Goal: Information Seeking & Learning: Learn about a topic

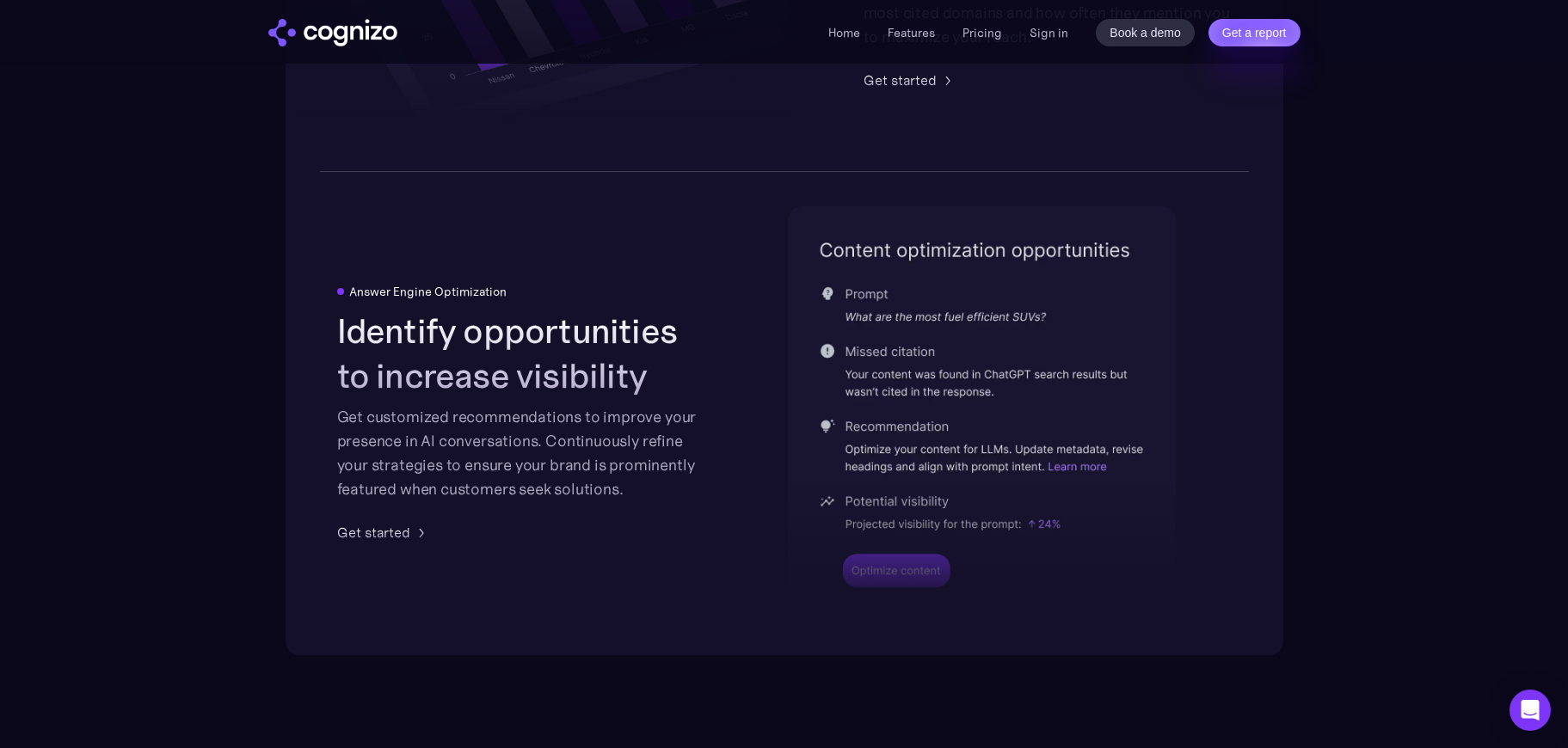
scroll to position [3447, 0]
click at [912, 30] on link "Features" at bounding box center [910, 33] width 47 height 16
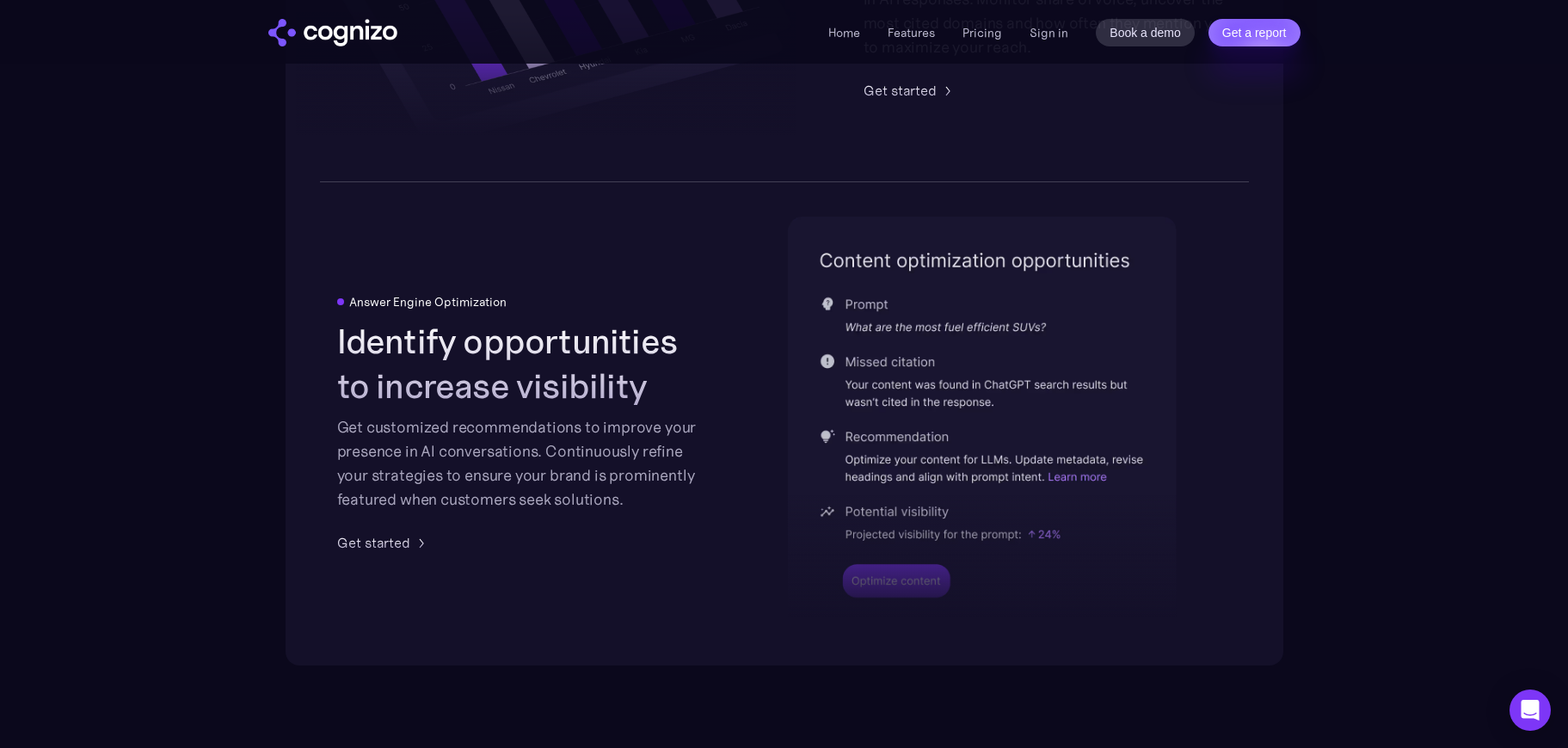
scroll to position [3462, 0]
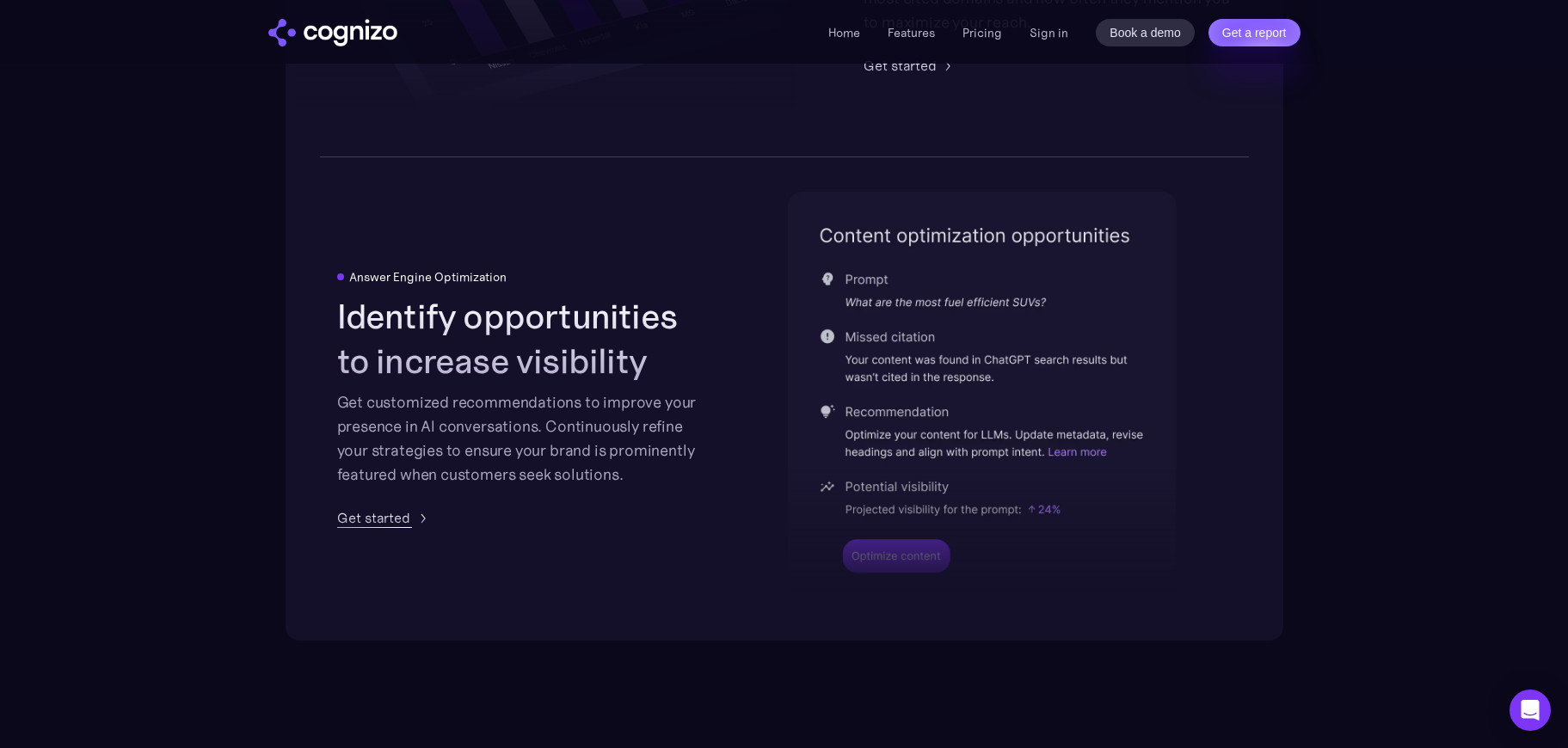
click at [368, 520] on div "Get started" at bounding box center [373, 517] width 73 height 20
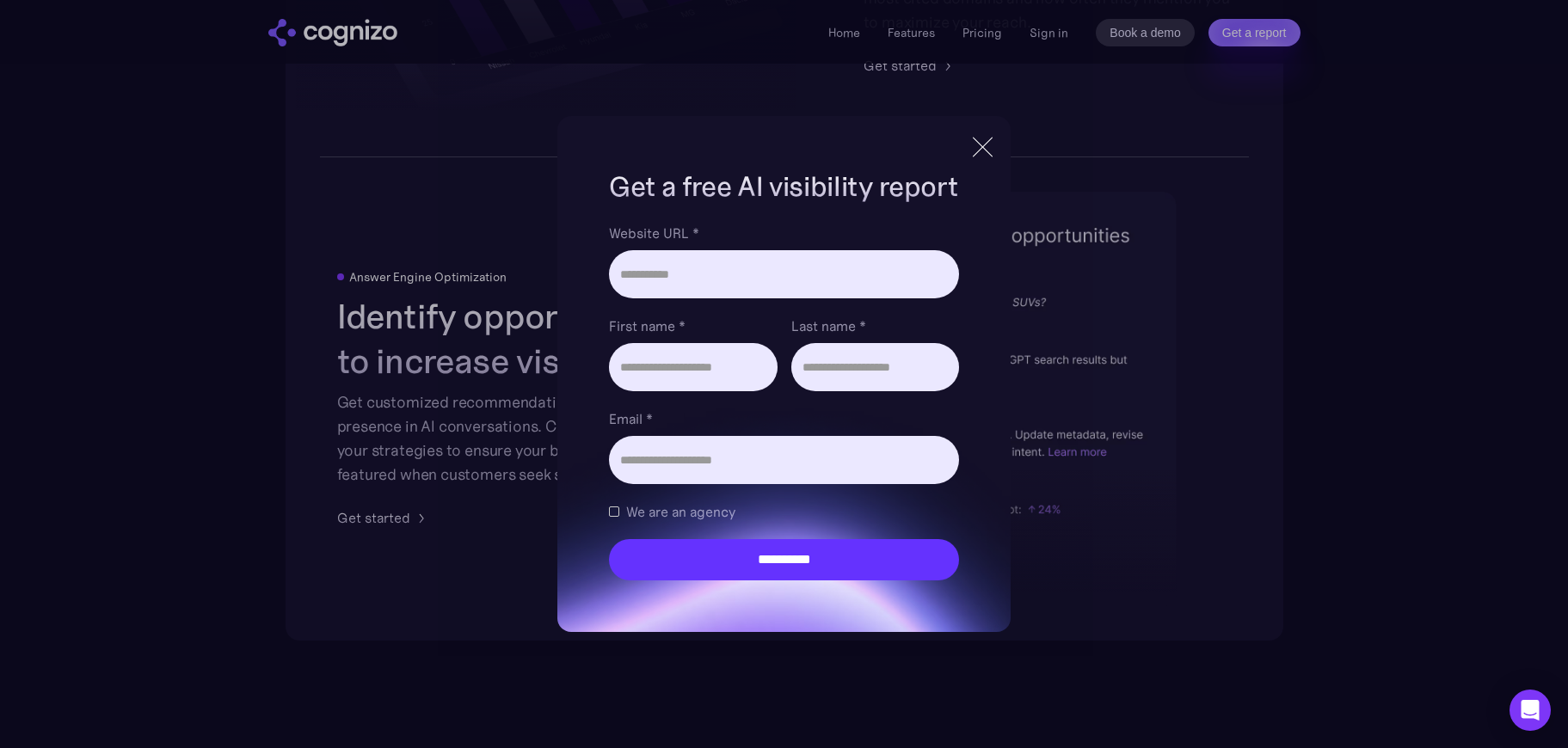
click at [984, 145] on div at bounding box center [983, 147] width 19 height 19
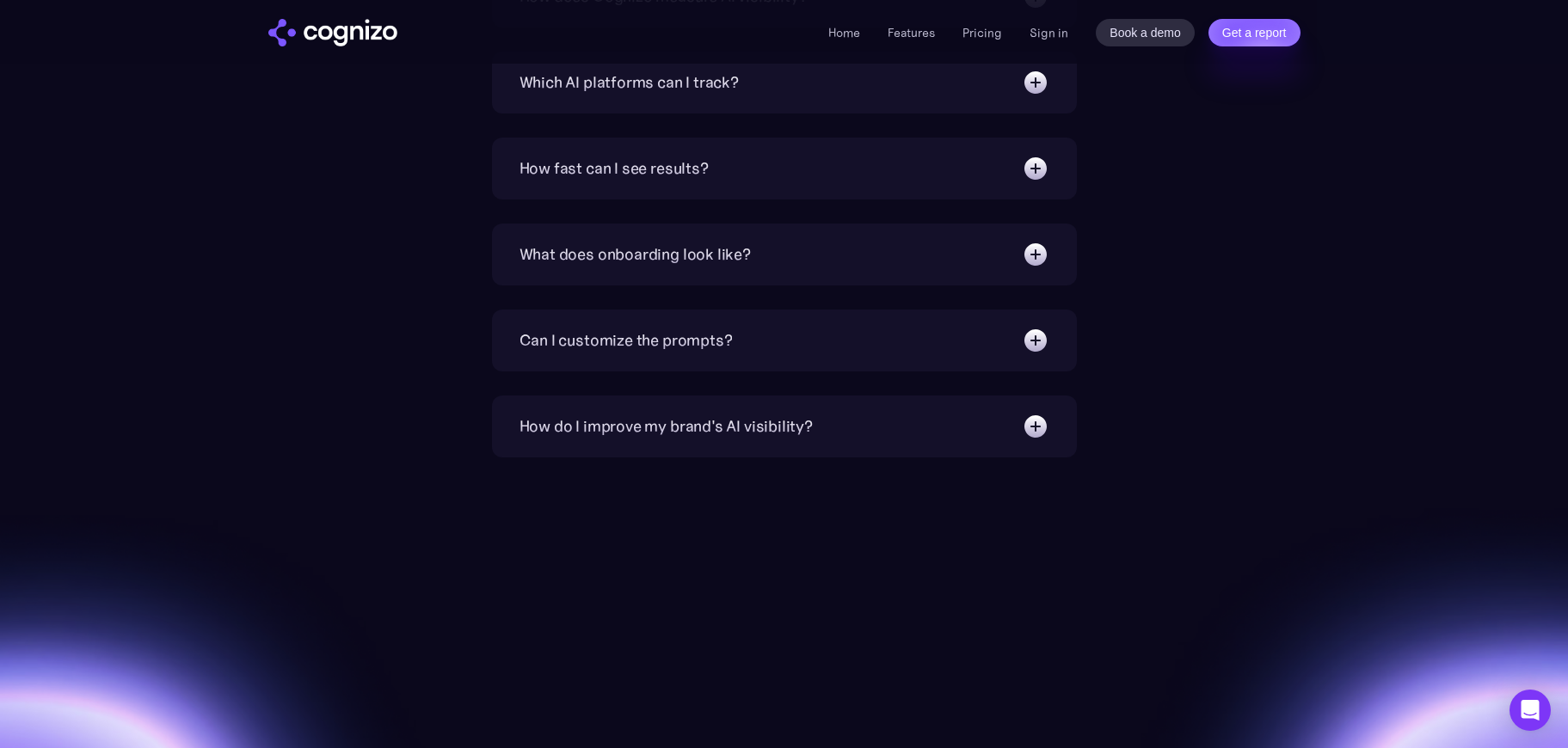
scroll to position [6144, 0]
click at [602, 338] on div "Can I customize the prompts?" at bounding box center [625, 338] width 213 height 24
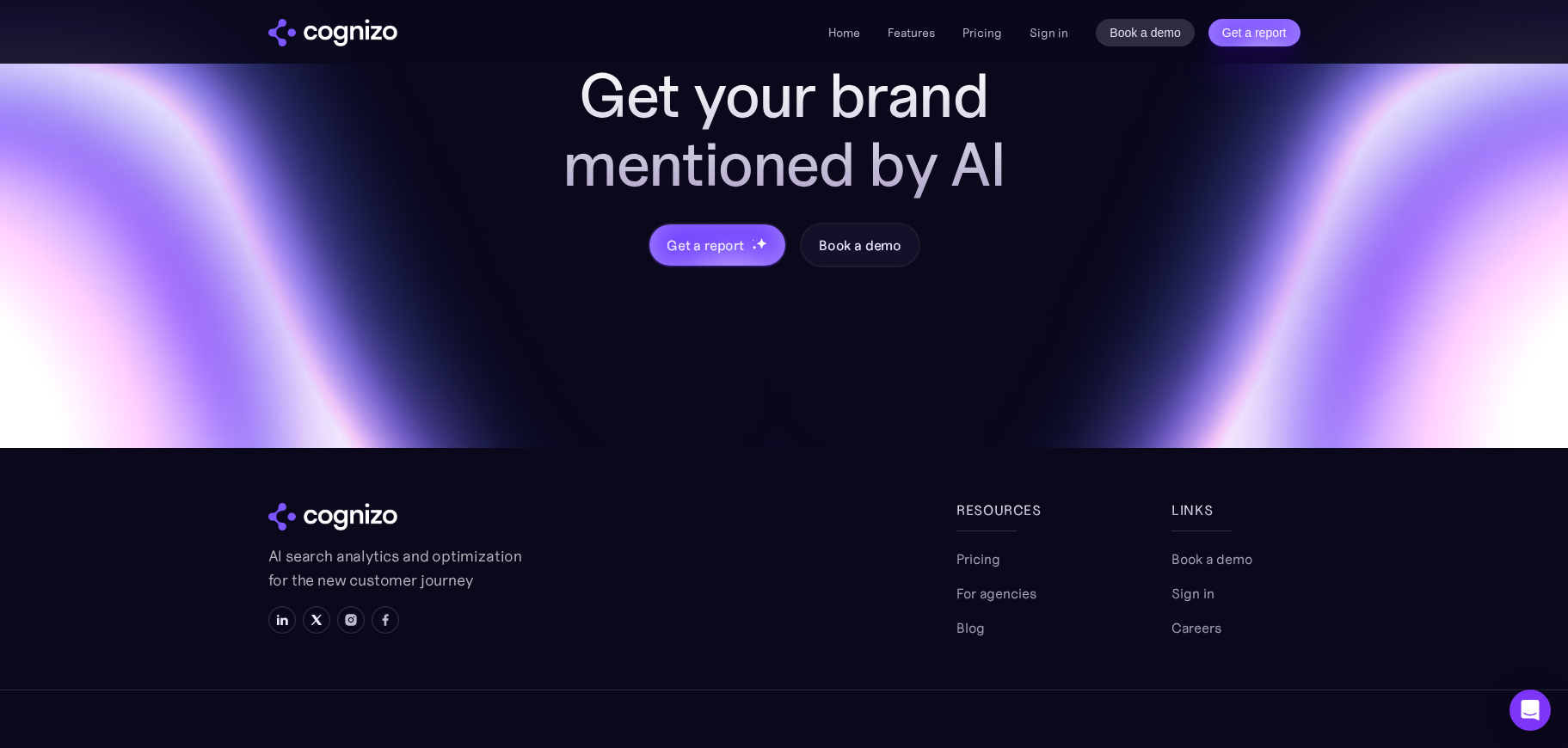
scroll to position [6883, 0]
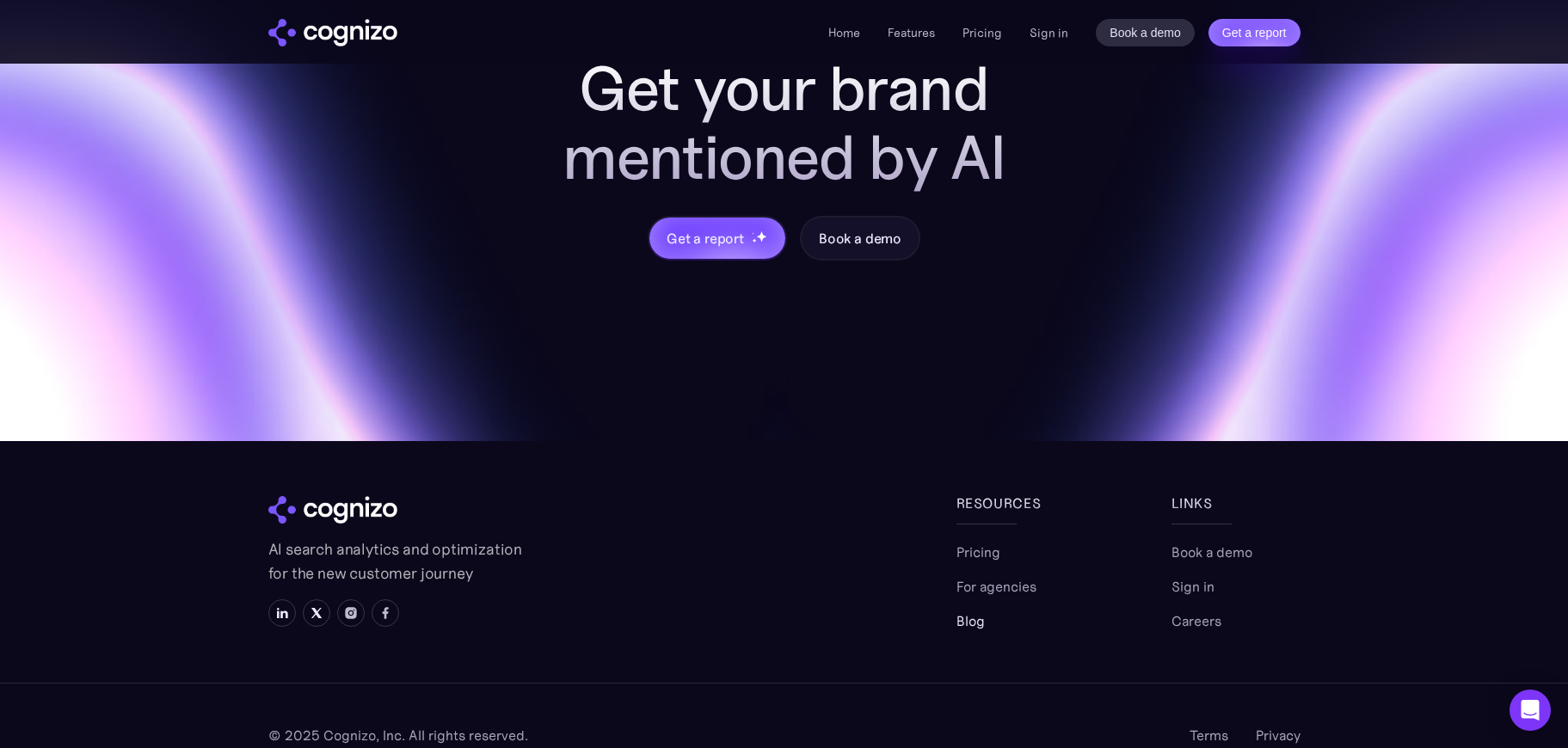
click at [973, 620] on link "Blog" at bounding box center [970, 620] width 28 height 20
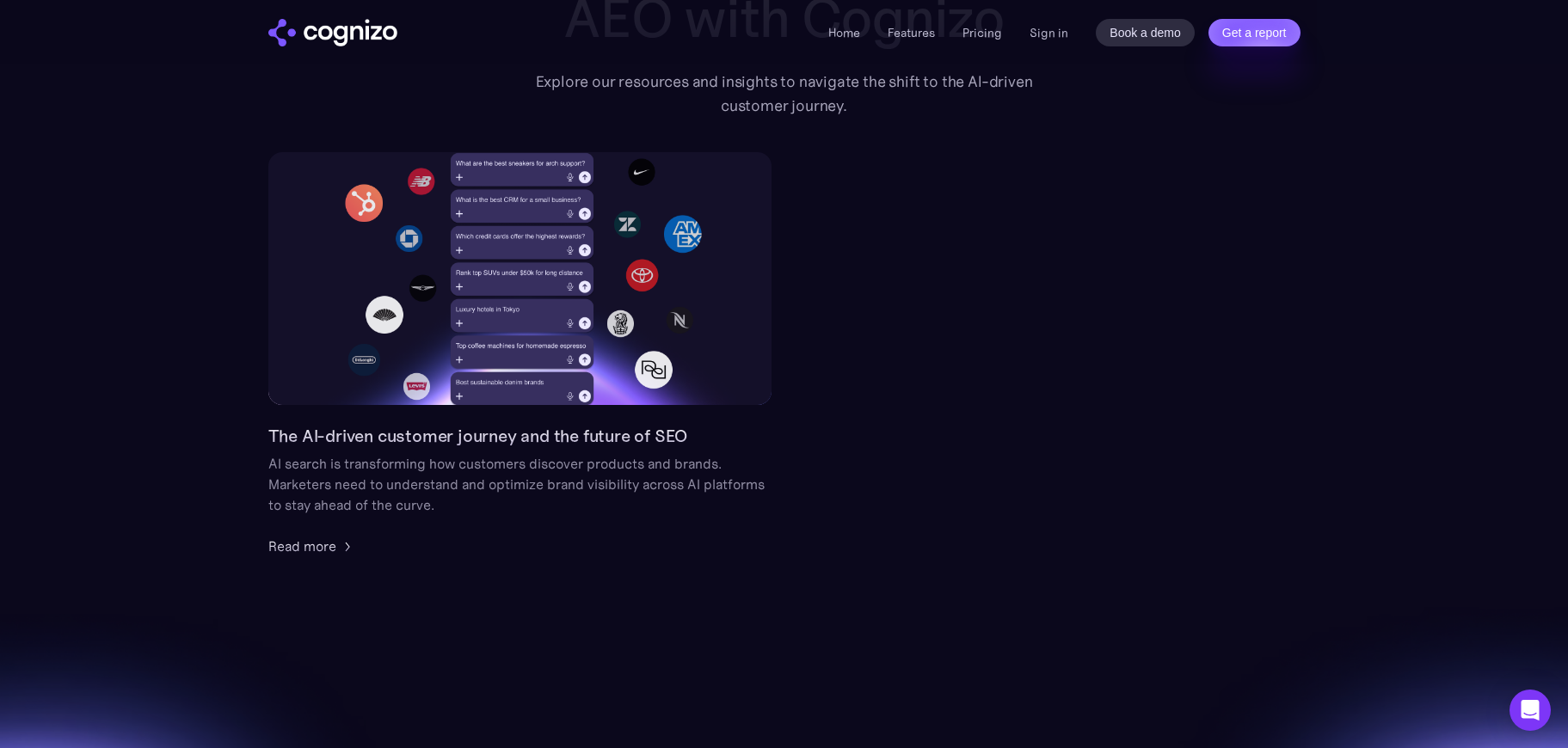
scroll to position [146, 0]
click at [317, 546] on div "Read more" at bounding box center [302, 545] width 68 height 20
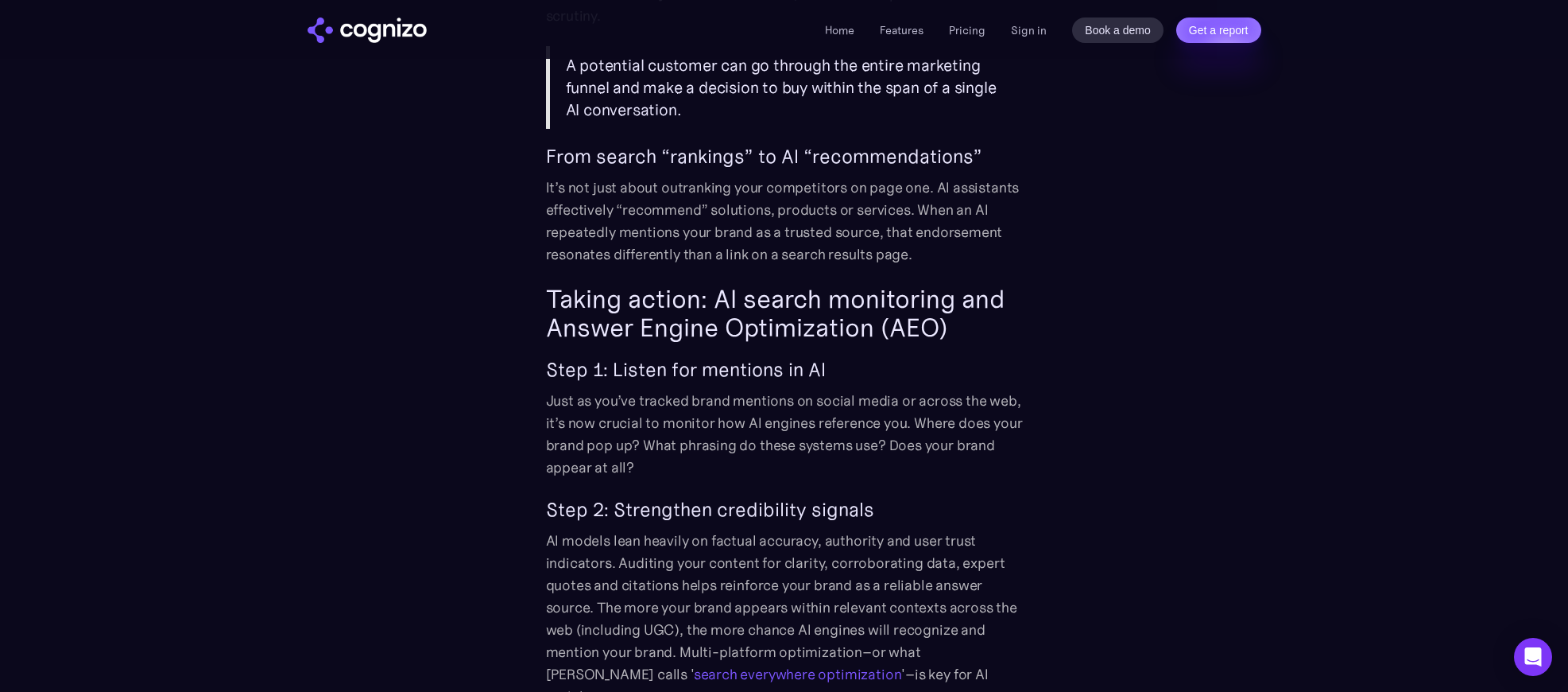
scroll to position [1912, 0]
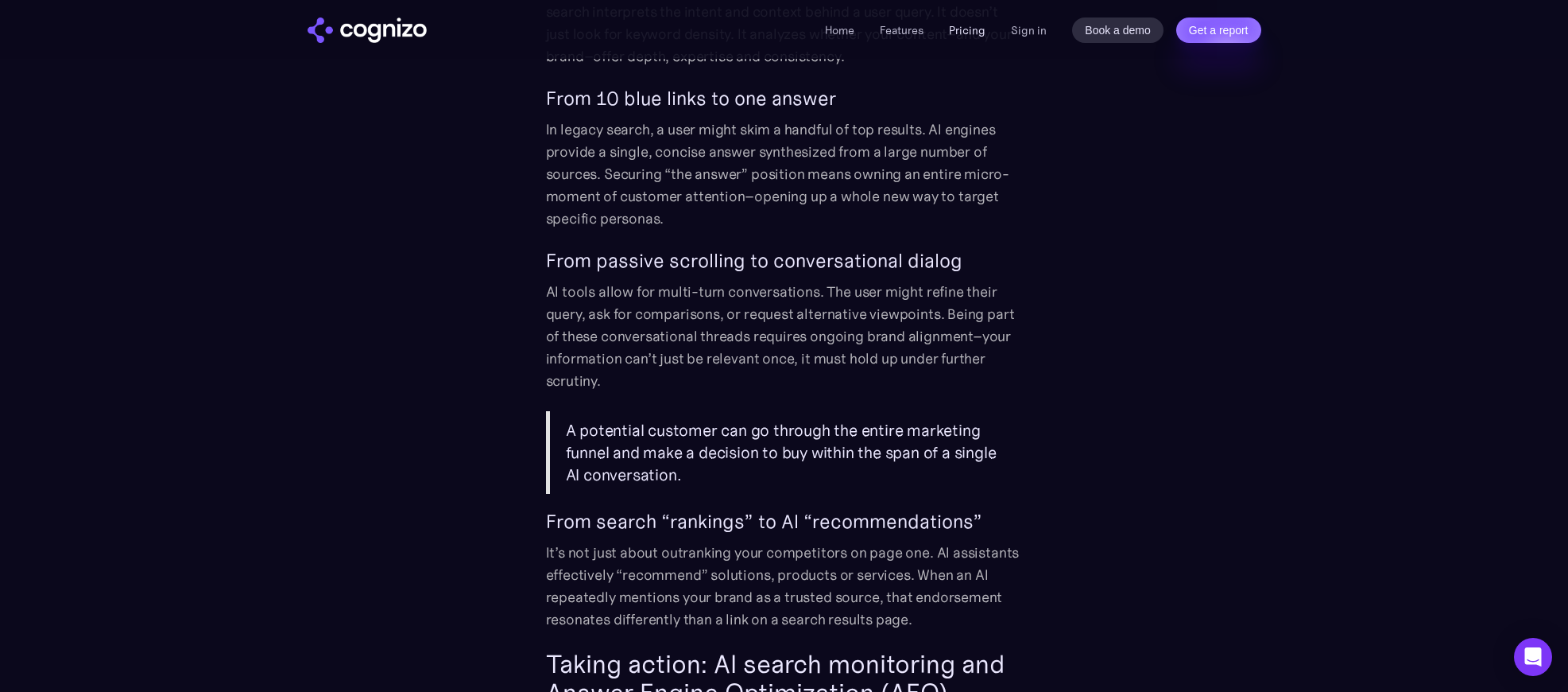
click at [970, 27] on link "Pricing" at bounding box center [967, 30] width 37 height 15
